Goal: Use online tool/utility: Utilize a website feature to perform a specific function

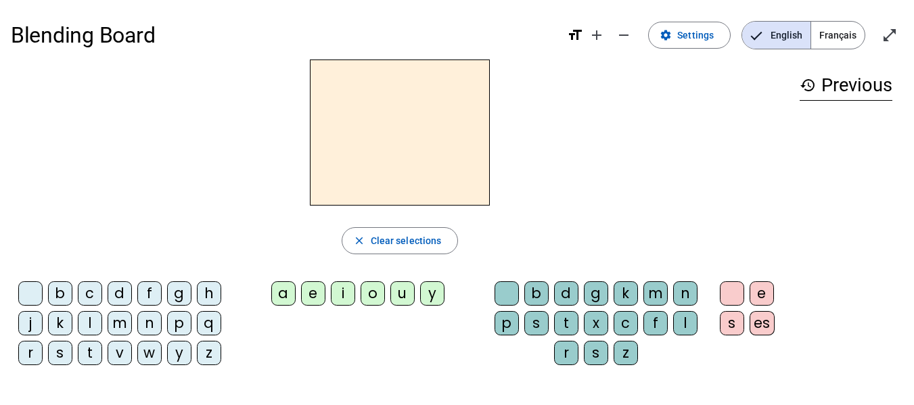
click at [182, 355] on div "y" at bounding box center [179, 353] width 24 height 24
click at [367, 299] on div "o" at bounding box center [372, 293] width 24 height 24
click at [172, 350] on div "y" at bounding box center [179, 353] width 24 height 24
click at [189, 187] on div "yo" at bounding box center [400, 133] width 778 height 146
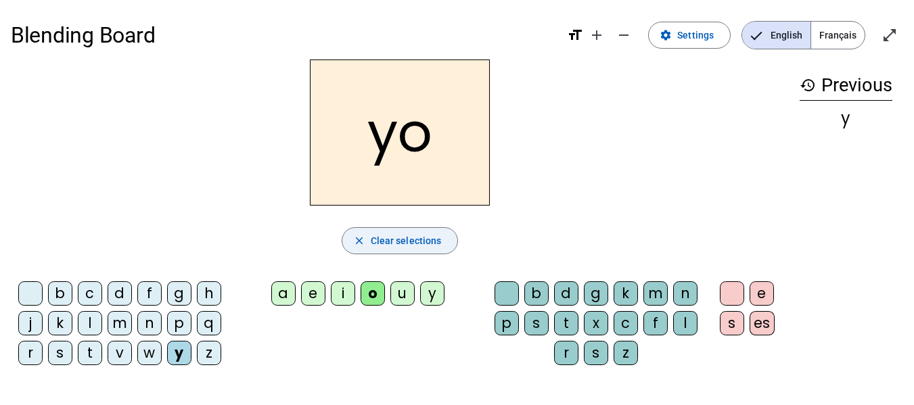
click at [394, 235] on span "Clear selections" at bounding box center [406, 241] width 71 height 16
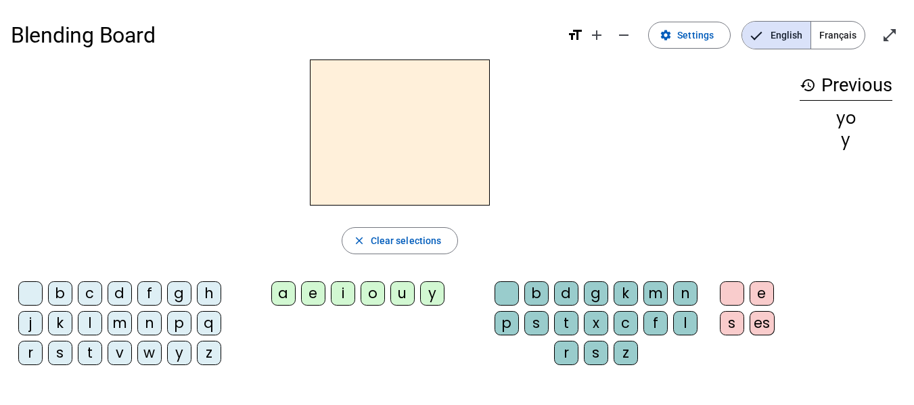
click at [85, 325] on div "l" at bounding box center [90, 323] width 24 height 24
click at [281, 298] on div "a" at bounding box center [283, 293] width 24 height 24
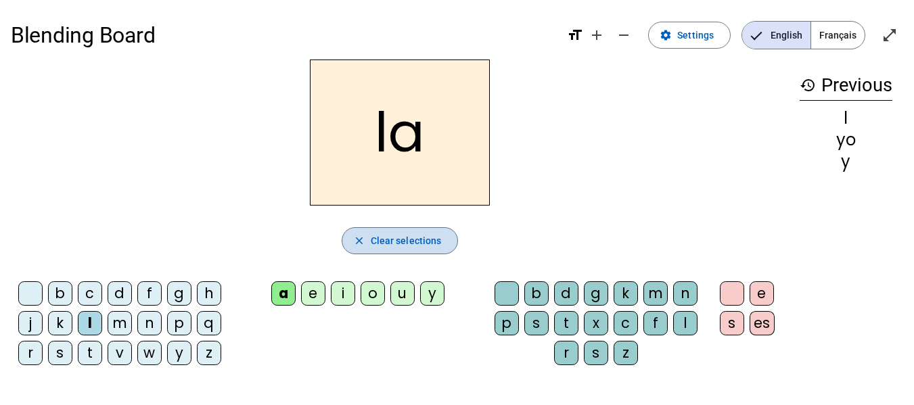
click at [391, 241] on span "Clear selections" at bounding box center [406, 241] width 71 height 16
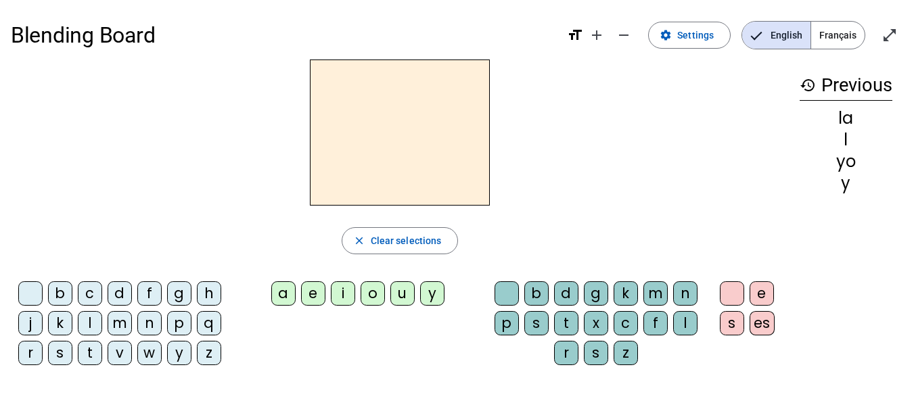
click at [840, 122] on div "la" at bounding box center [845, 118] width 93 height 16
click at [845, 143] on div "l" at bounding box center [845, 140] width 93 height 16
click at [807, 87] on mat-icon "history" at bounding box center [807, 85] width 16 height 16
click at [849, 118] on div "la" at bounding box center [845, 118] width 93 height 16
click at [62, 295] on div "b" at bounding box center [60, 293] width 24 height 24
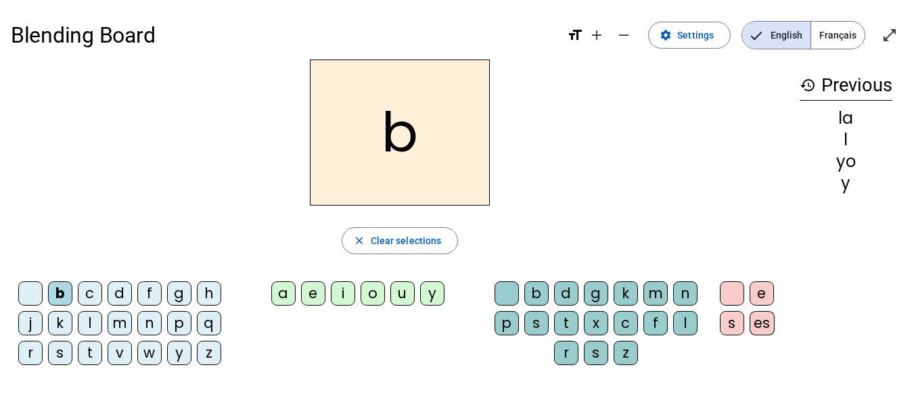
click at [366, 295] on div "o" at bounding box center [372, 293] width 24 height 24
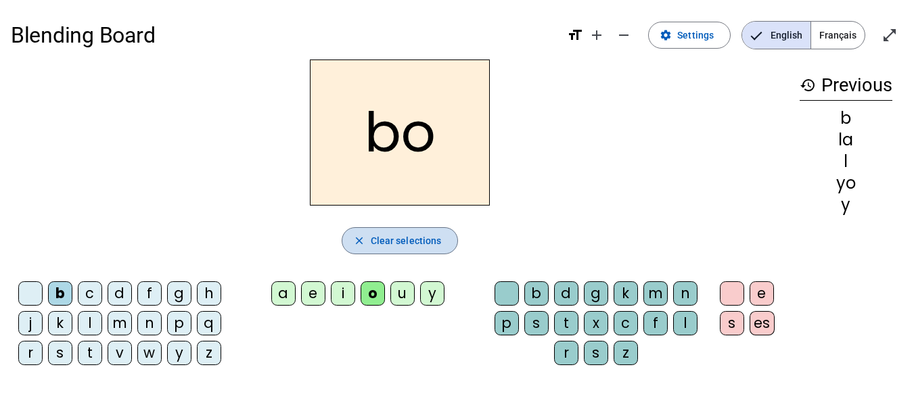
click at [408, 239] on span "Clear selections" at bounding box center [406, 241] width 71 height 16
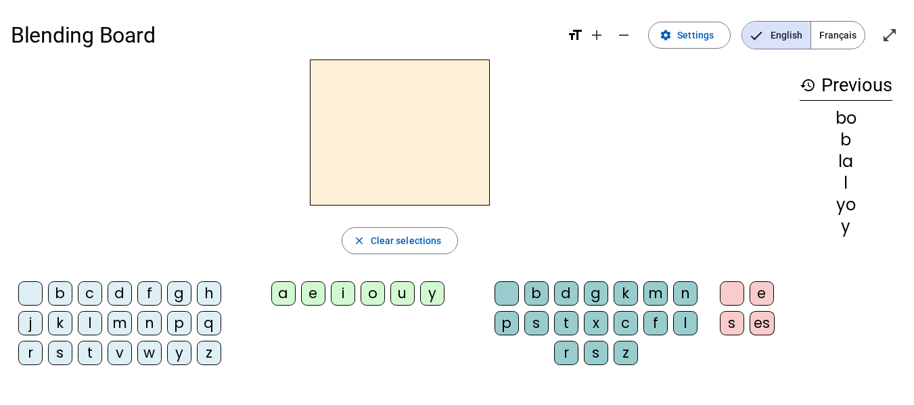
click at [114, 316] on div "m" at bounding box center [120, 323] width 24 height 24
click at [363, 293] on div "o" at bounding box center [372, 293] width 24 height 24
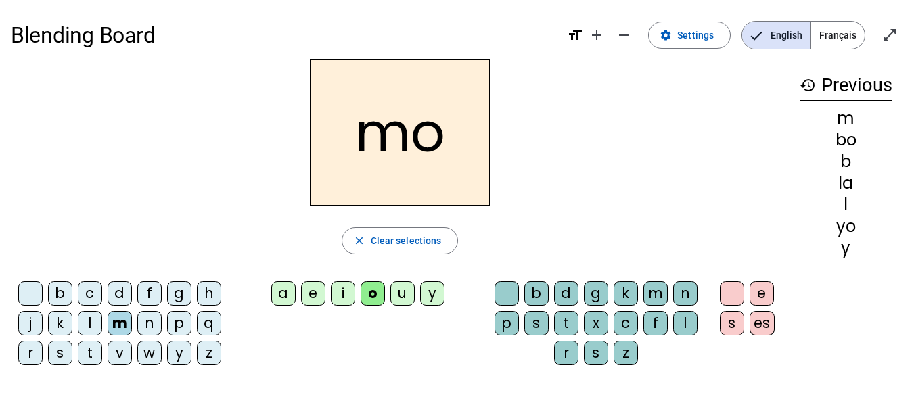
click at [371, 289] on div "o" at bounding box center [372, 293] width 24 height 24
click at [394, 237] on span "Clear selections" at bounding box center [406, 241] width 71 height 16
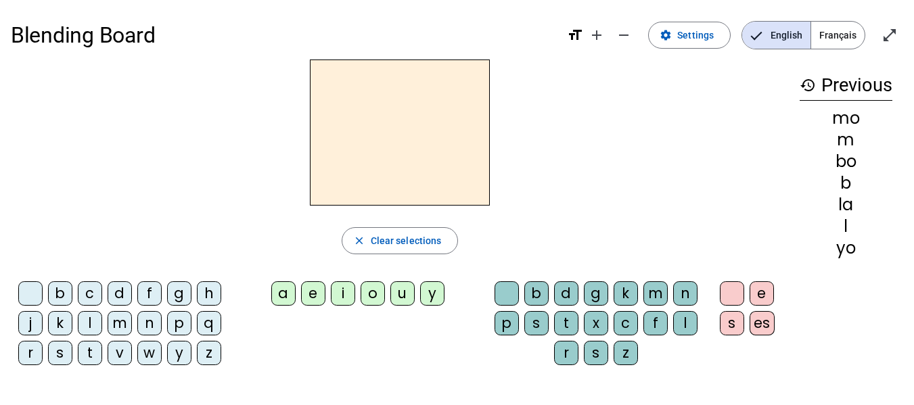
click at [122, 296] on div "d" at bounding box center [120, 293] width 24 height 24
click at [371, 299] on div "o" at bounding box center [372, 293] width 24 height 24
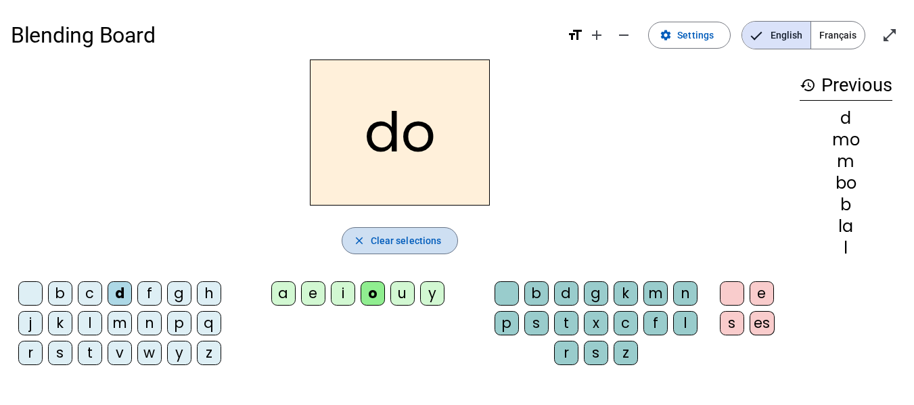
click at [375, 240] on span "Clear selections" at bounding box center [406, 241] width 71 height 16
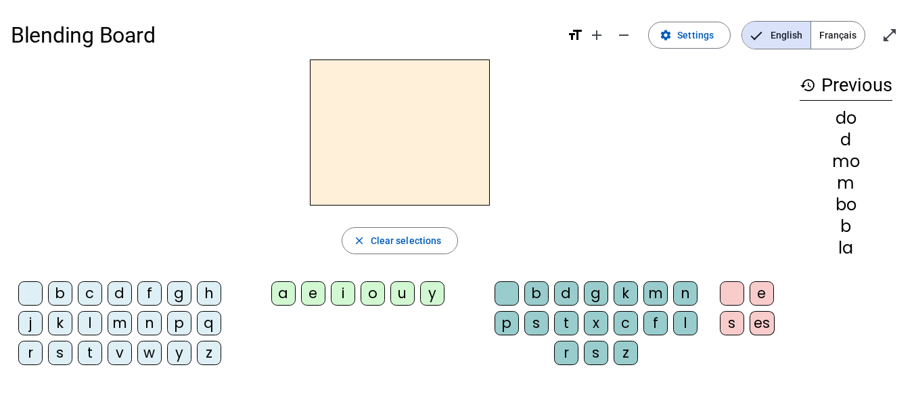
click at [181, 321] on div "p" at bounding box center [179, 323] width 24 height 24
click at [343, 291] on div "i" at bounding box center [343, 293] width 24 height 24
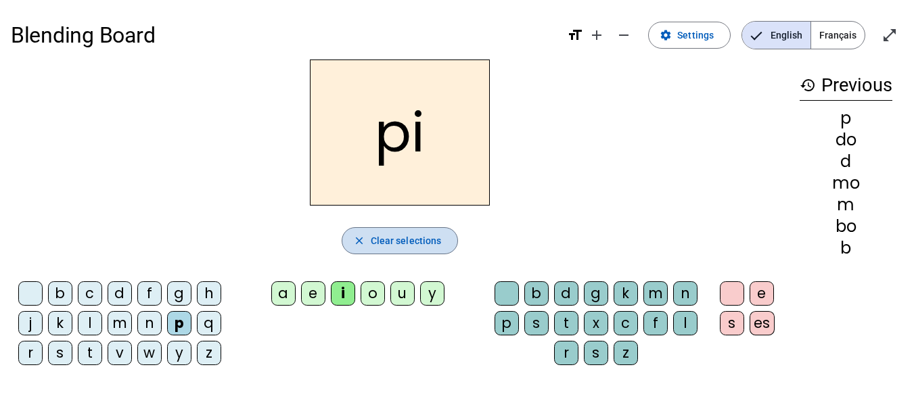
click at [401, 241] on span "Clear selections" at bounding box center [406, 241] width 71 height 16
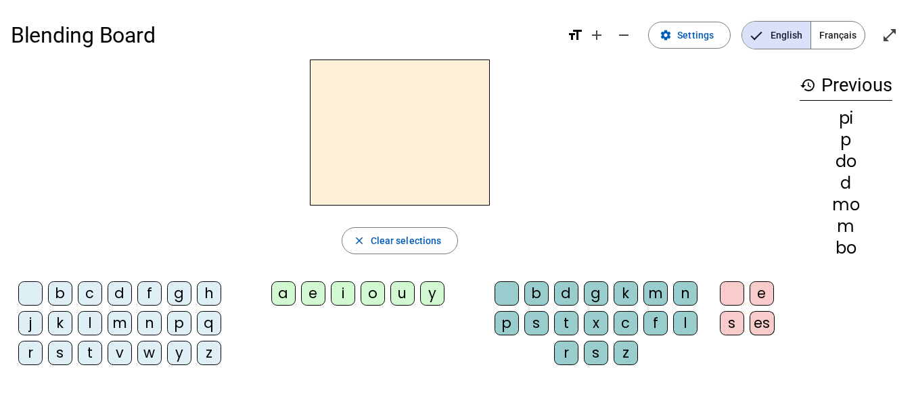
click at [370, 293] on div "o" at bounding box center [372, 293] width 24 height 24
click at [29, 350] on div "r" at bounding box center [30, 353] width 24 height 24
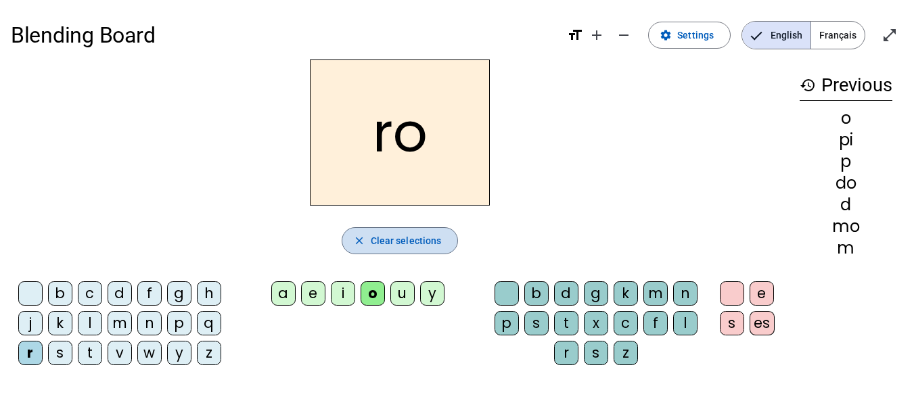
click at [407, 249] on span "button" at bounding box center [400, 240] width 116 height 32
